Goal: Information Seeking & Learning: Check status

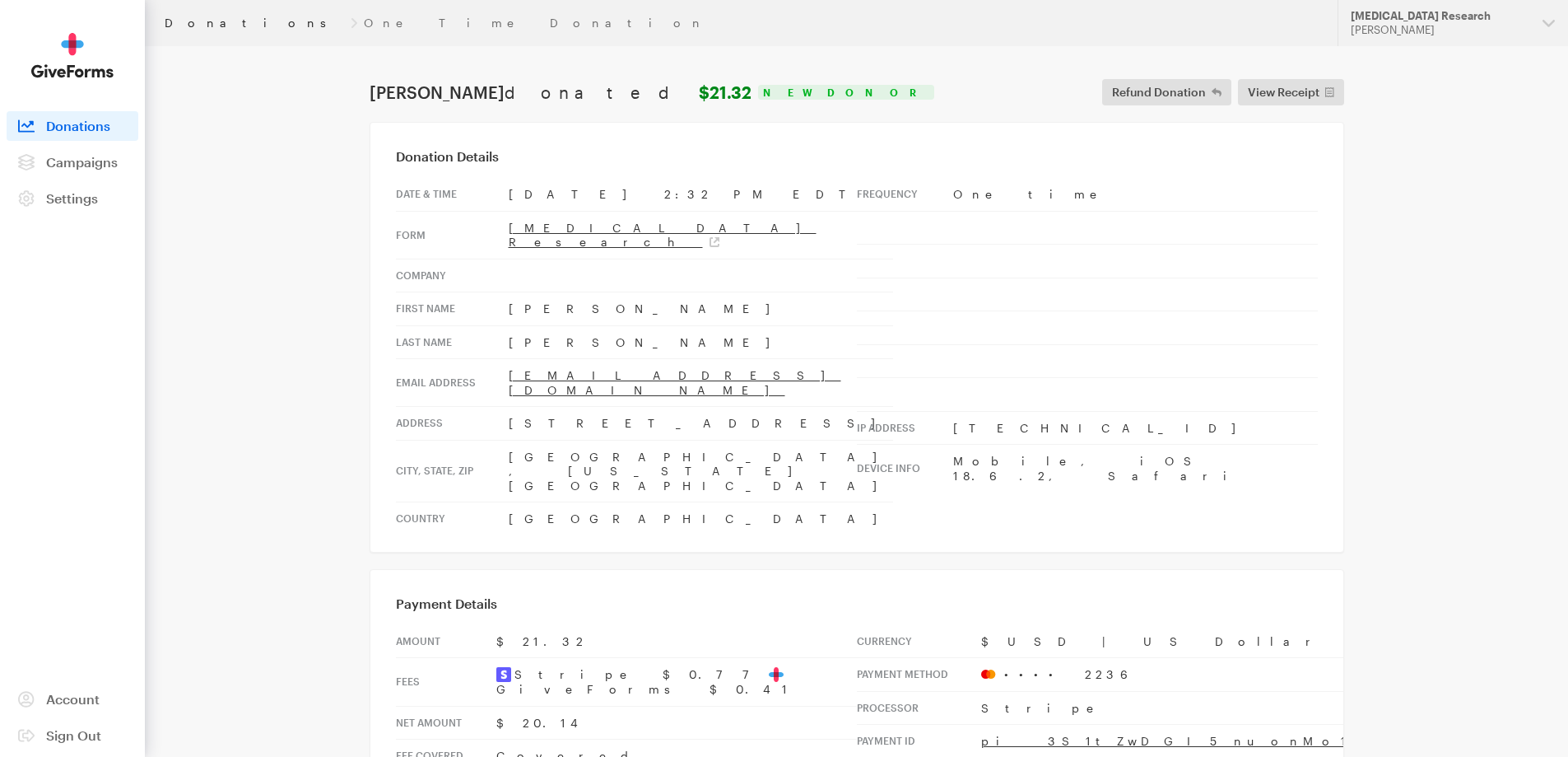
click at [179, 28] on link "Donations" at bounding box center [255, 22] width 180 height 13
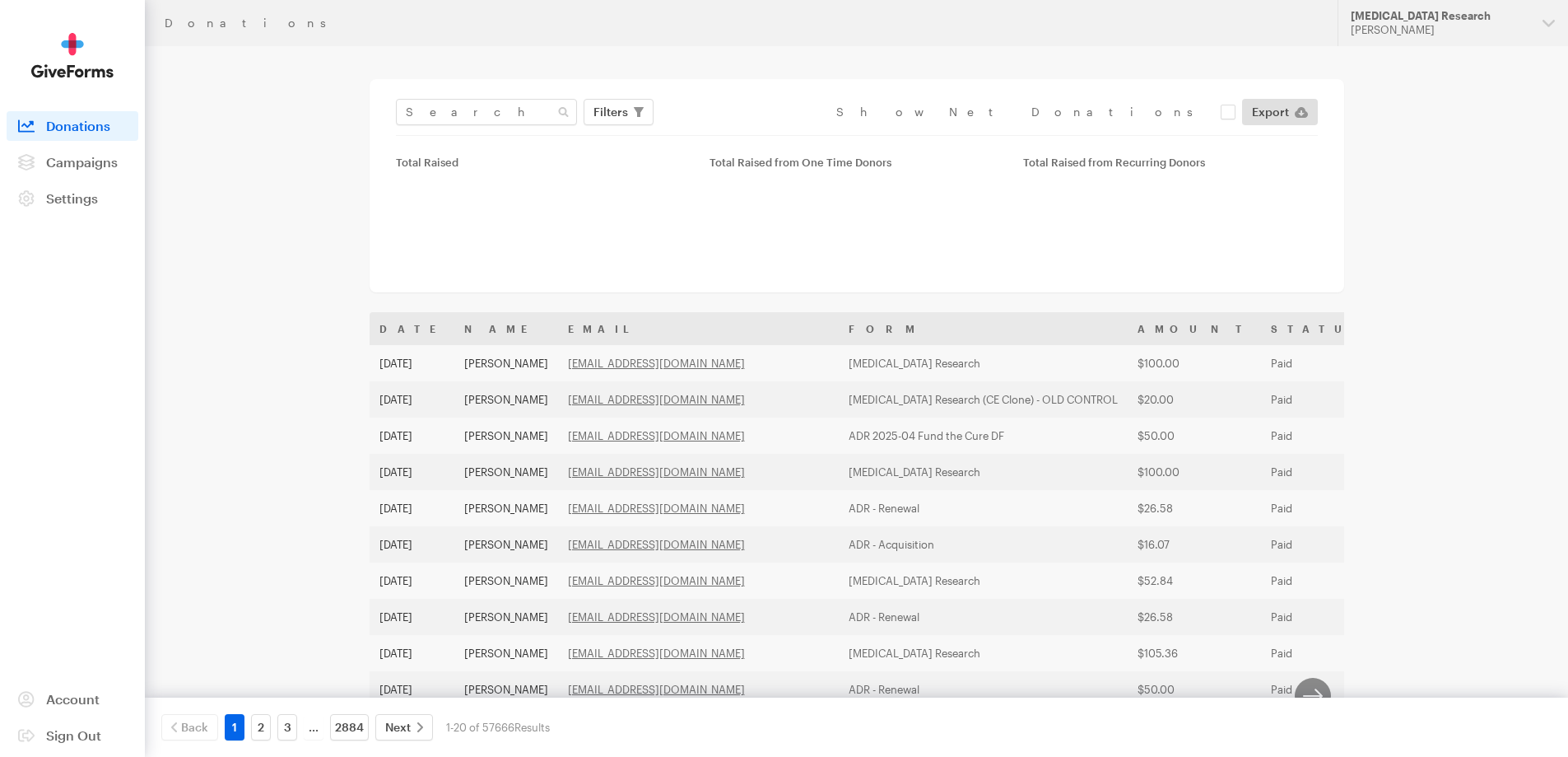
drag, startPoint x: 512, startPoint y: 131, endPoint x: 515, endPoint y: 111, distance: 20.2
click at [512, 125] on div "Filters Clear Filters Apply Date Aug 06, 2025 - Sep 02, 2025 Forms ADR 2024-10 …" at bounding box center [856, 117] width 922 height 37
click at [515, 111] on input "text" at bounding box center [486, 112] width 181 height 26
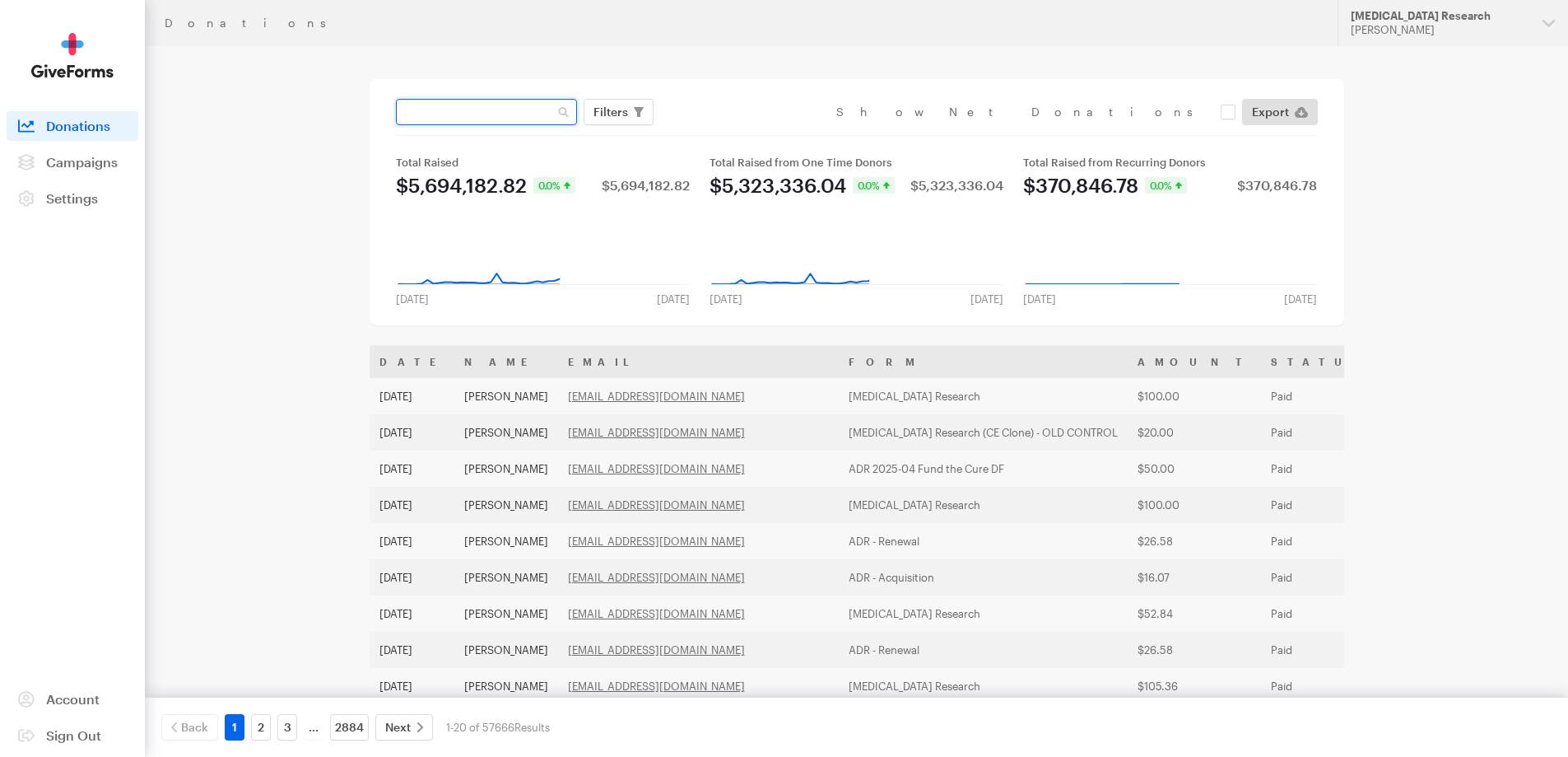
paste input "[EMAIL_ADDRESS][DOMAIN_NAME]"
type input "[EMAIL_ADDRESS][DOMAIN_NAME]"
click at [736, 133] on button "Apply" at bounding box center [762, 146] width 53 height 26
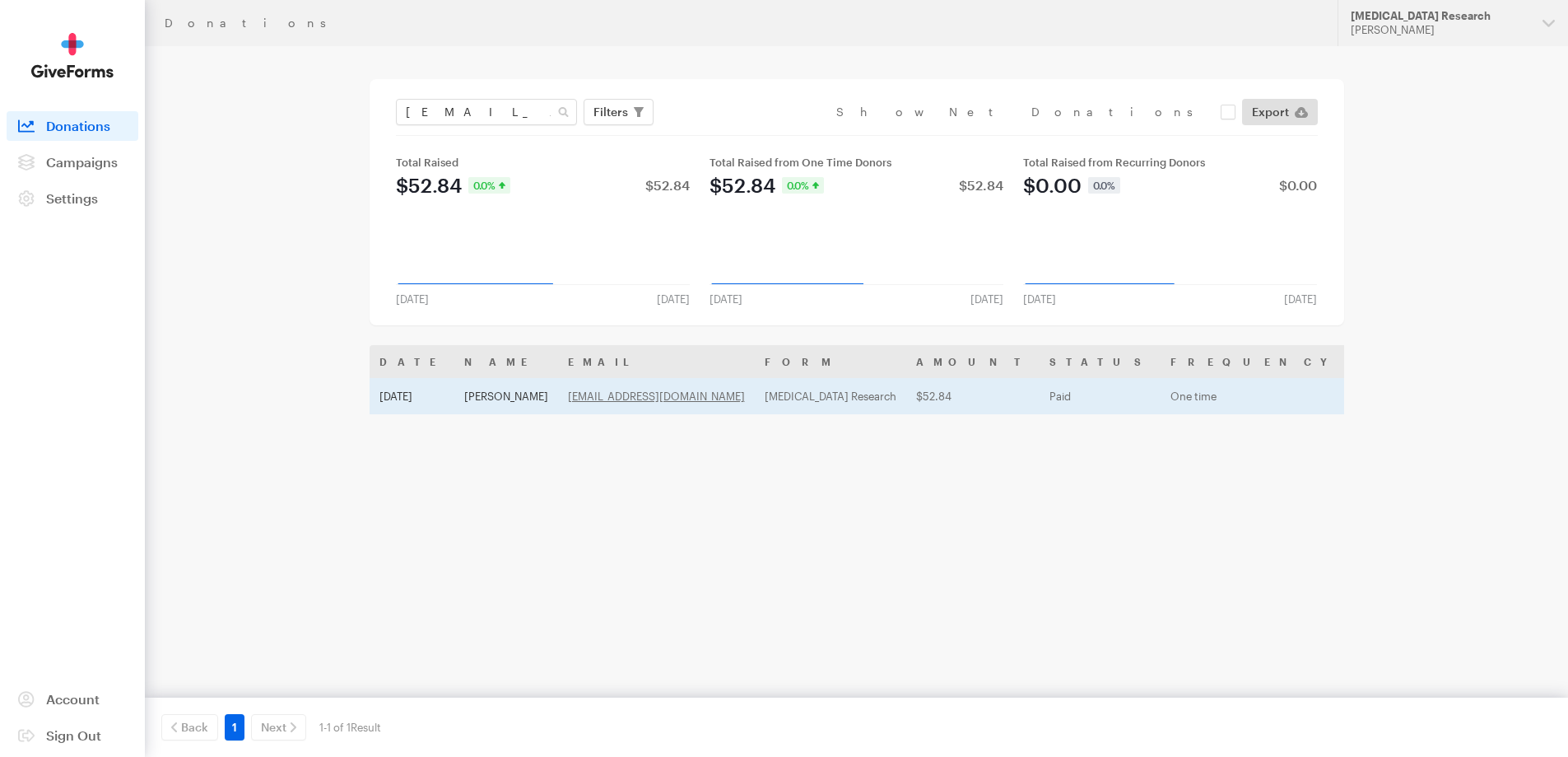
click at [483, 390] on td "[PERSON_NAME]" at bounding box center [507, 396] width 104 height 36
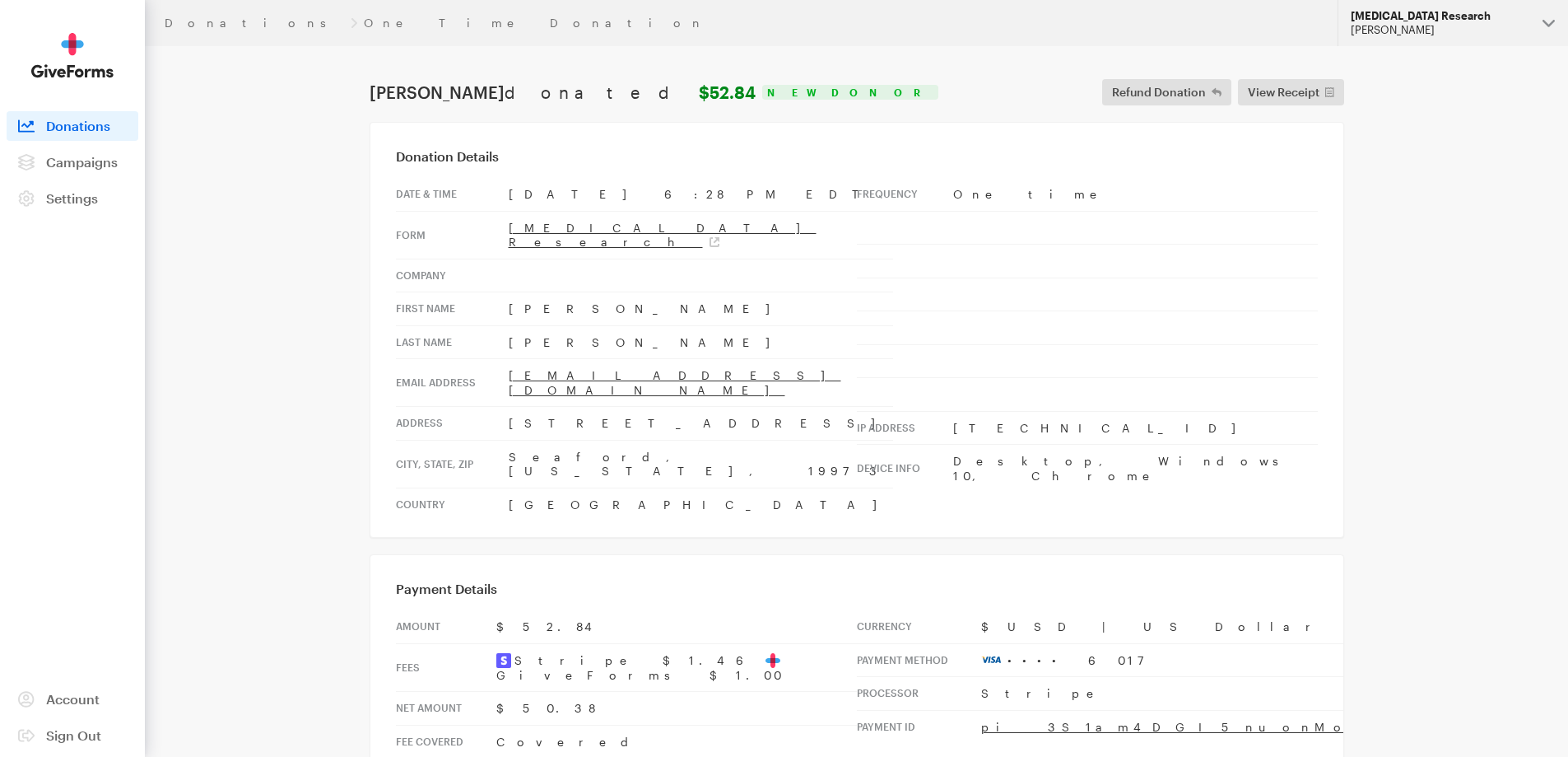
click at [1465, 36] on div "[PERSON_NAME]" at bounding box center [1440, 30] width 179 height 14
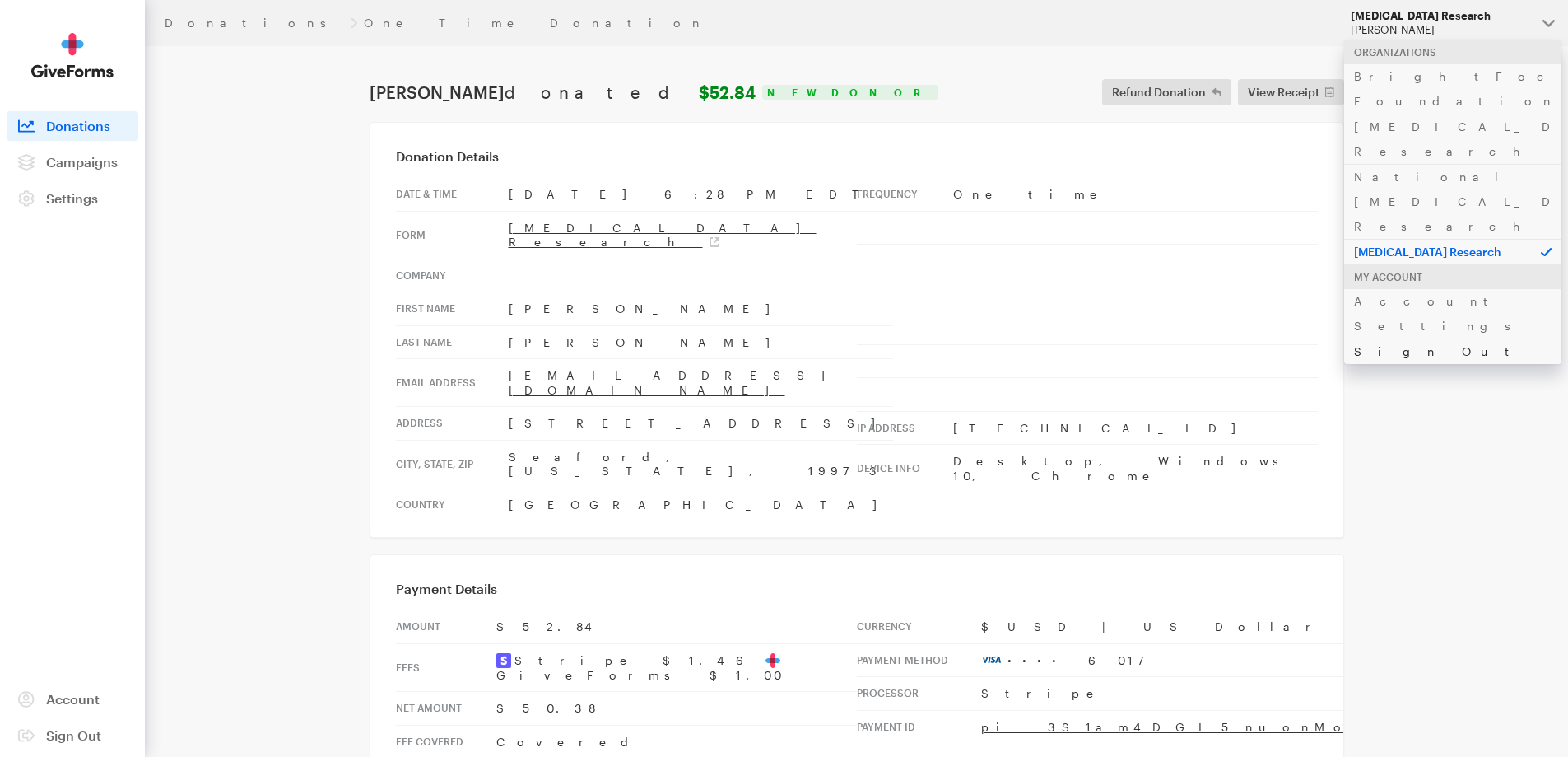
click at [1387, 339] on link "Sign Out" at bounding box center [1452, 352] width 217 height 26
